Goal: Information Seeking & Learning: Learn about a topic

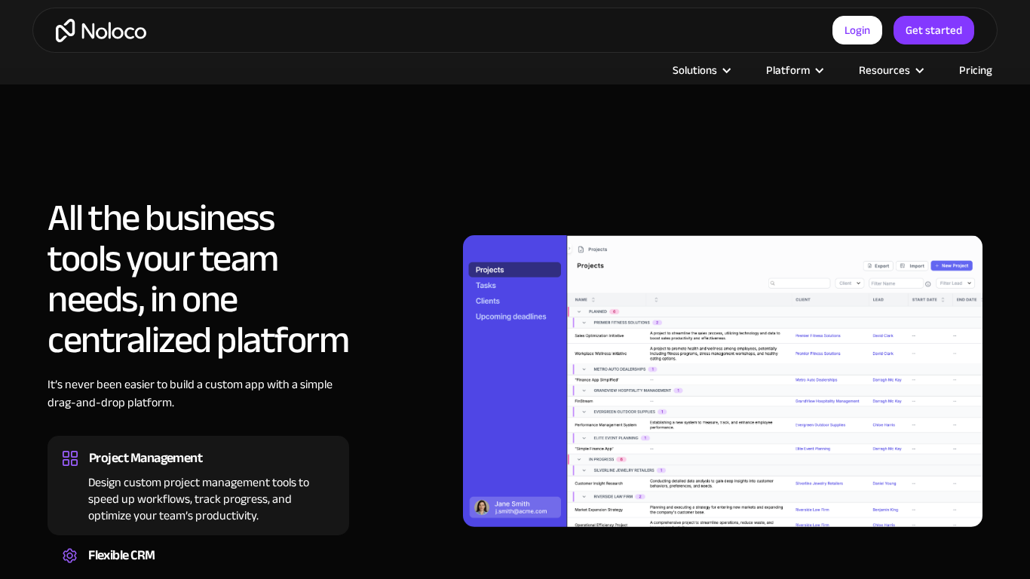
scroll to position [1378, 0]
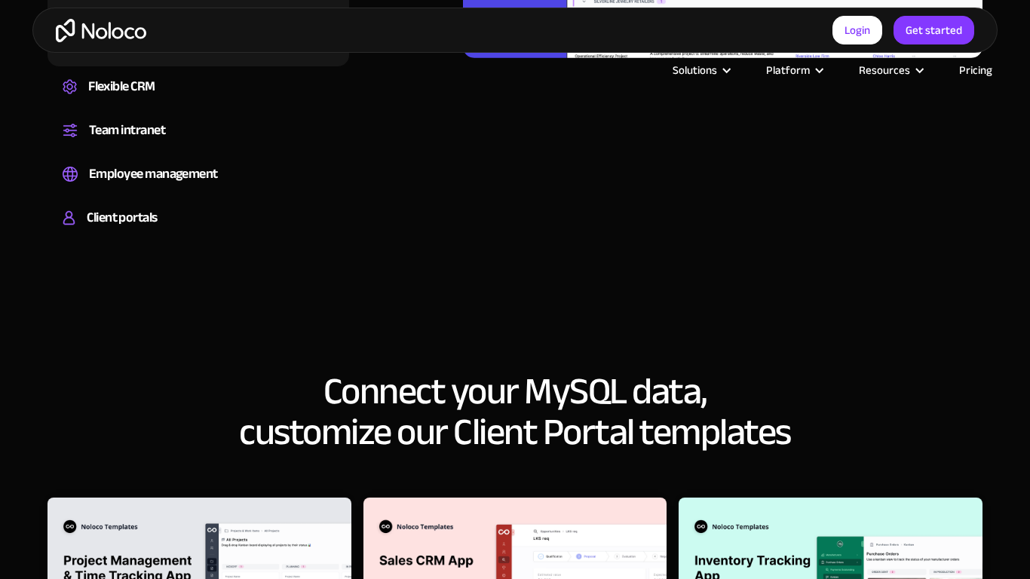
scroll to position [1865, 0]
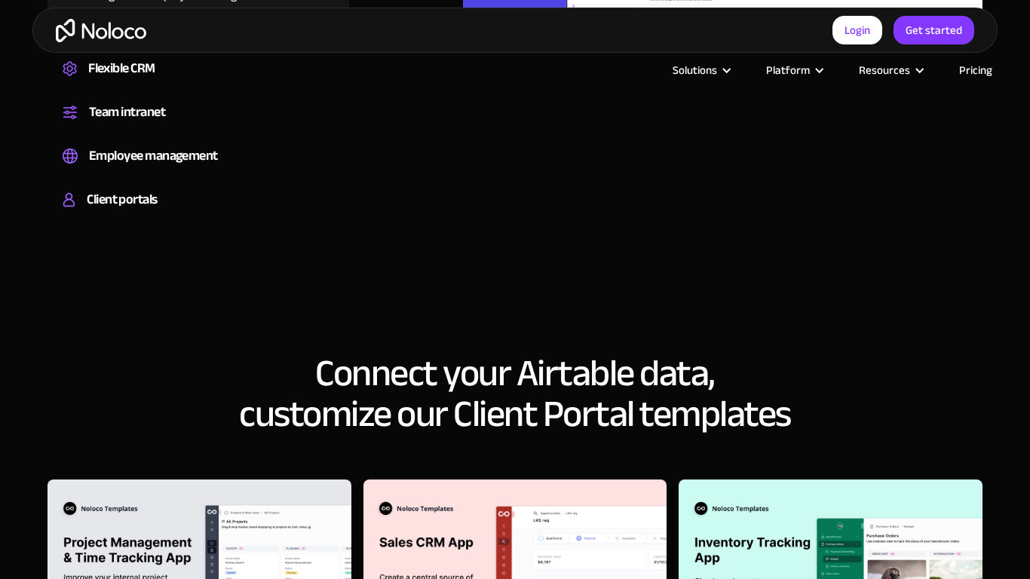
scroll to position [1865, 0]
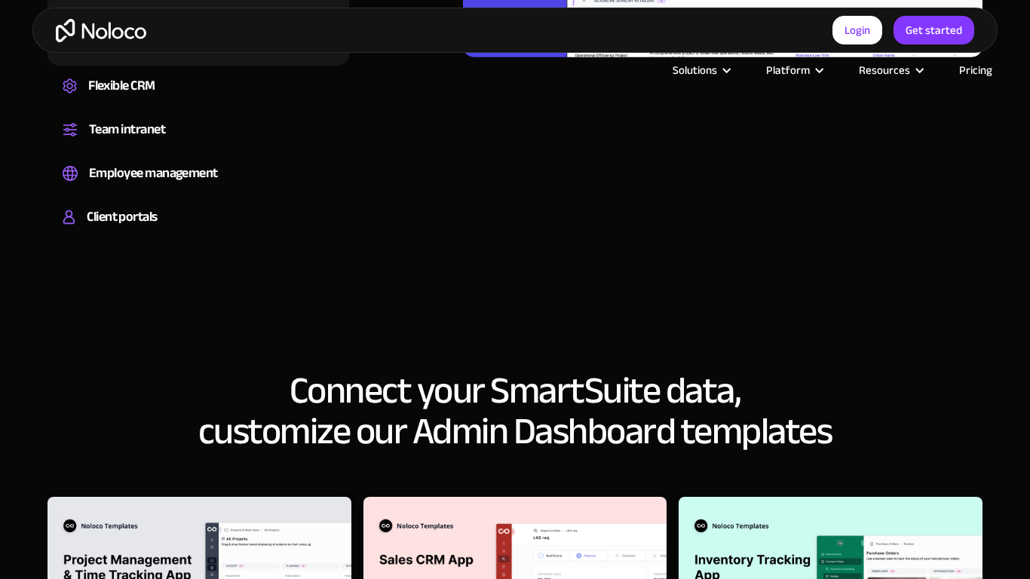
scroll to position [1866, 0]
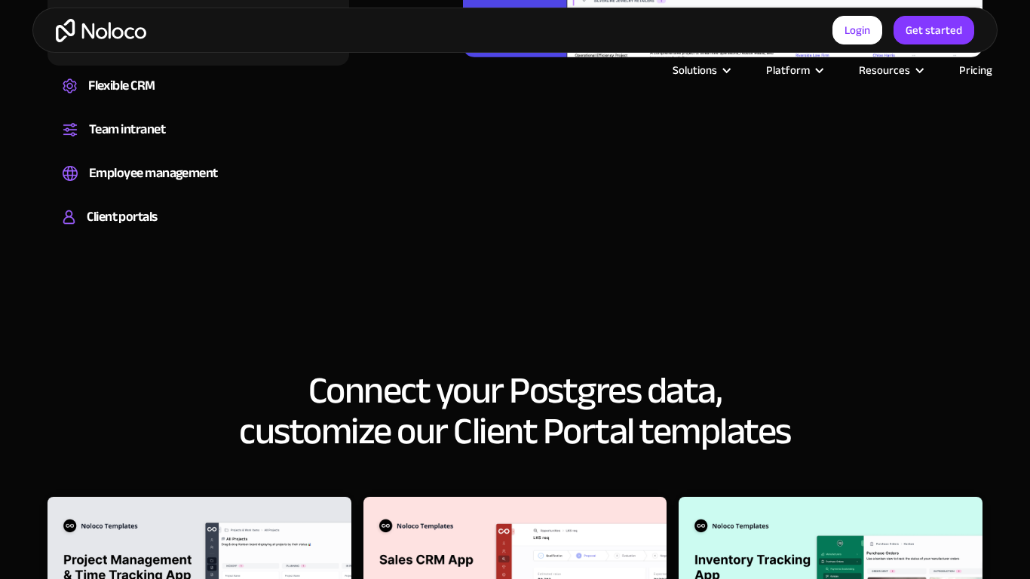
scroll to position [1866, 0]
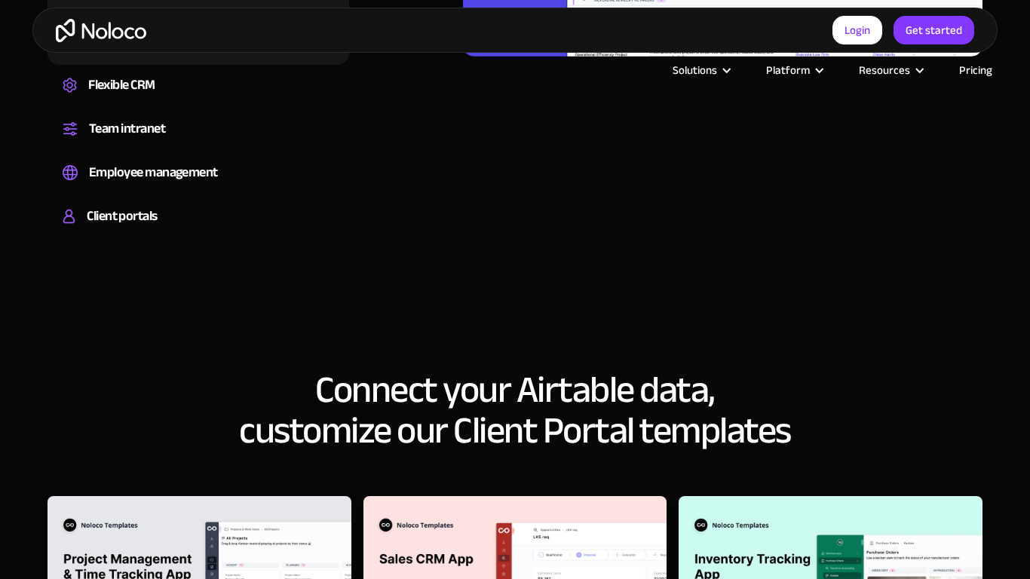
scroll to position [1866, 0]
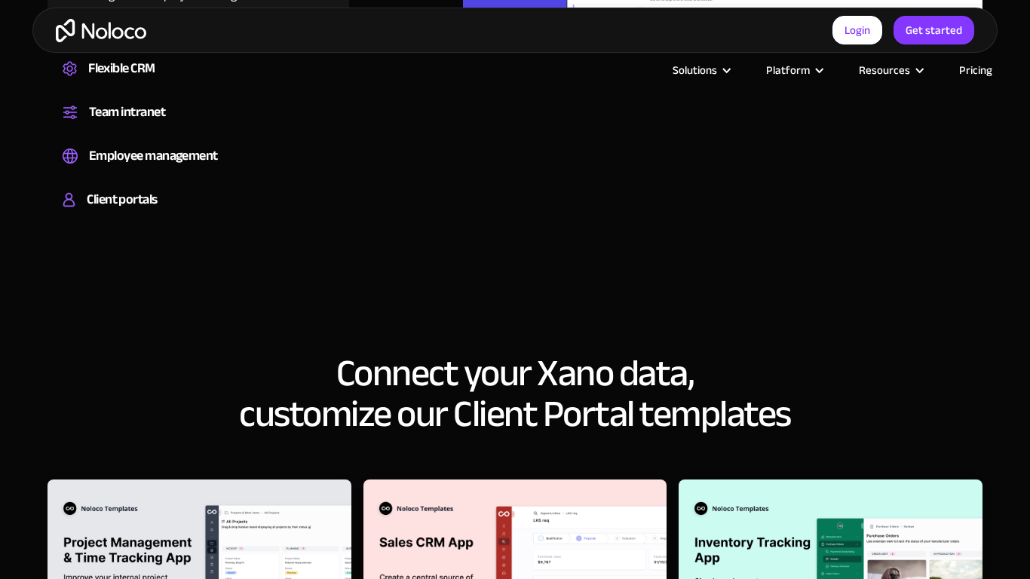
scroll to position [1865, 0]
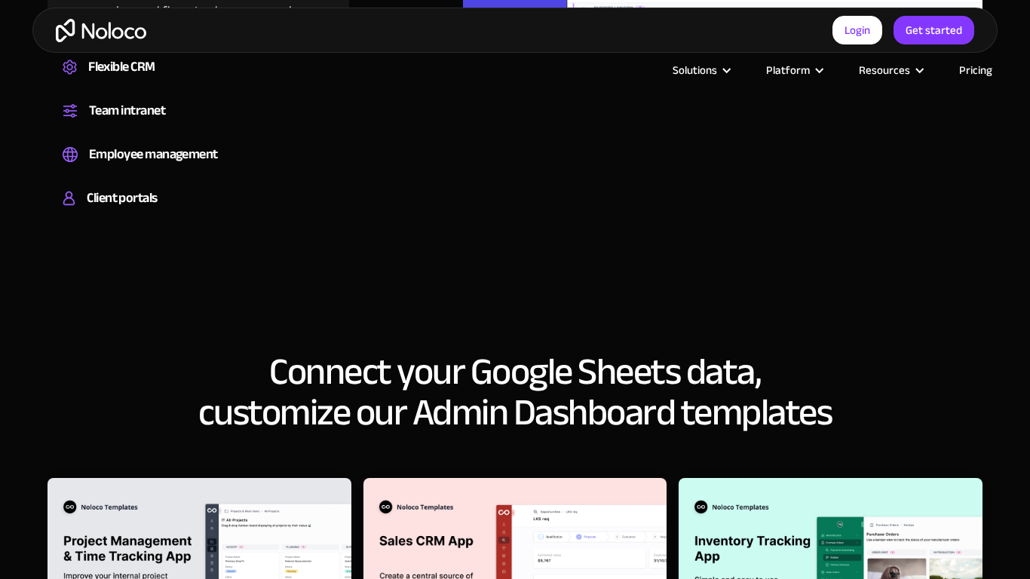
scroll to position [1866, 0]
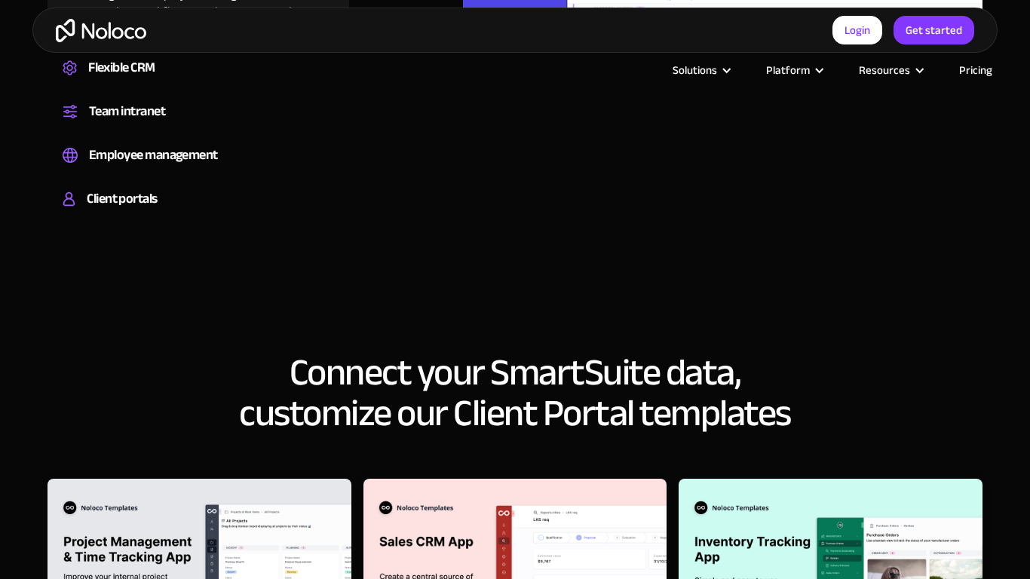
scroll to position [1866, 0]
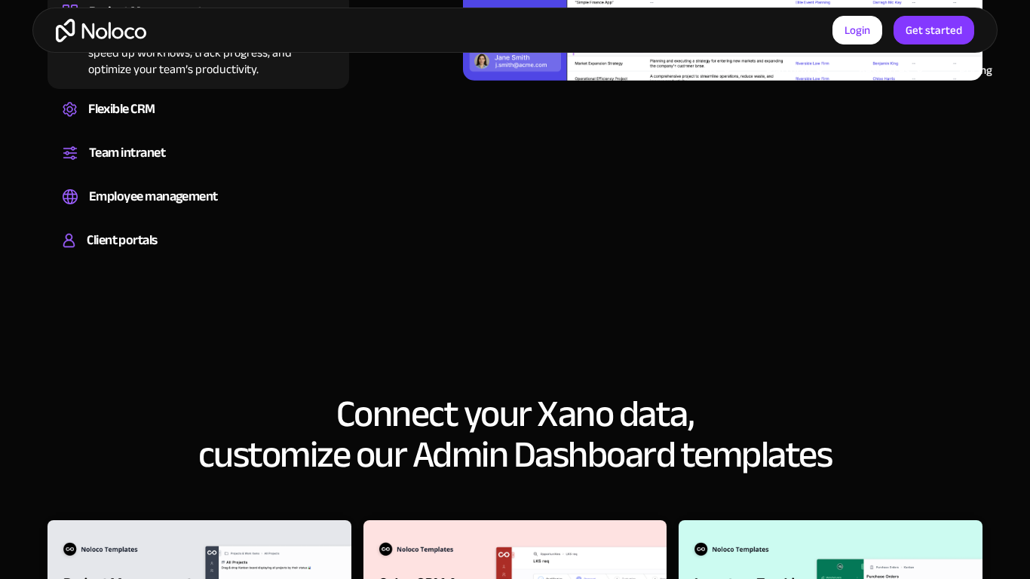
scroll to position [1865, 0]
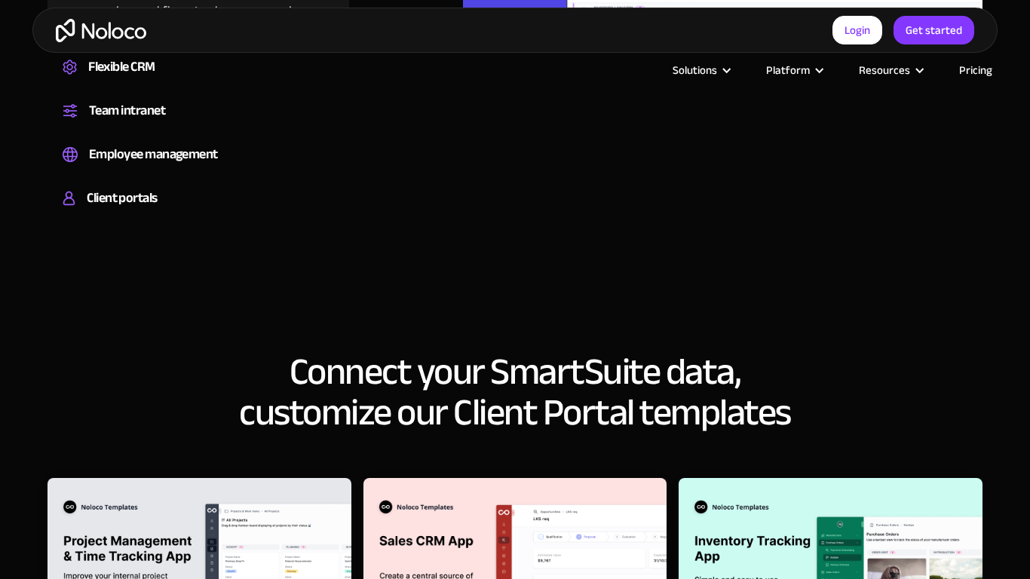
scroll to position [1866, 0]
